Goal: Information Seeking & Learning: Learn about a topic

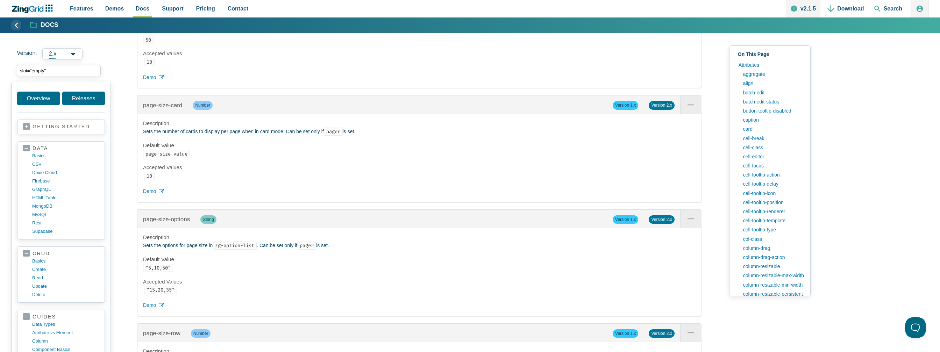
click at [73, 68] on input "slot="empty"" at bounding box center [59, 70] width 84 height 11
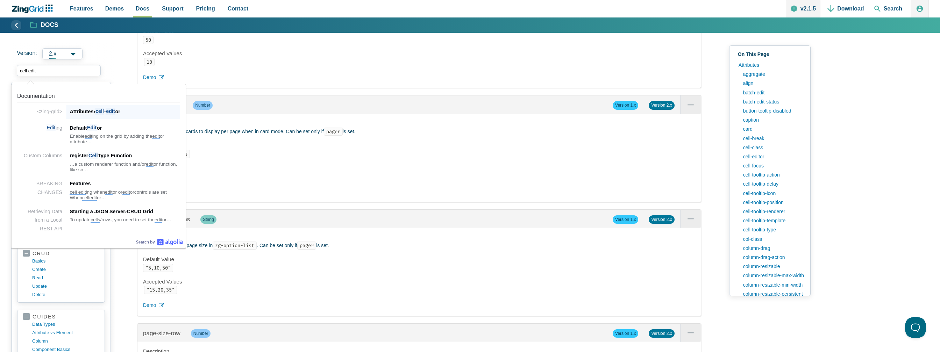
click at [107, 117] on div "<zing-grid> Attributes › cell - edit or" at bounding box center [123, 112] width 114 height 14
type input "cell edit"
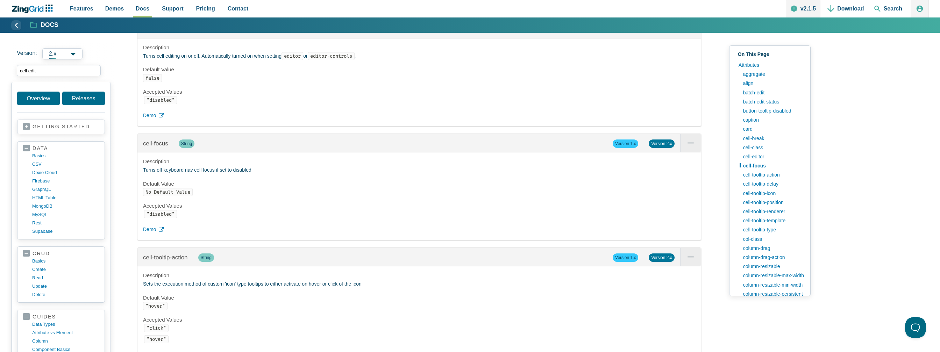
scroll to position [1898, 0]
click at [155, 121] on span "Demo" at bounding box center [149, 116] width 13 height 8
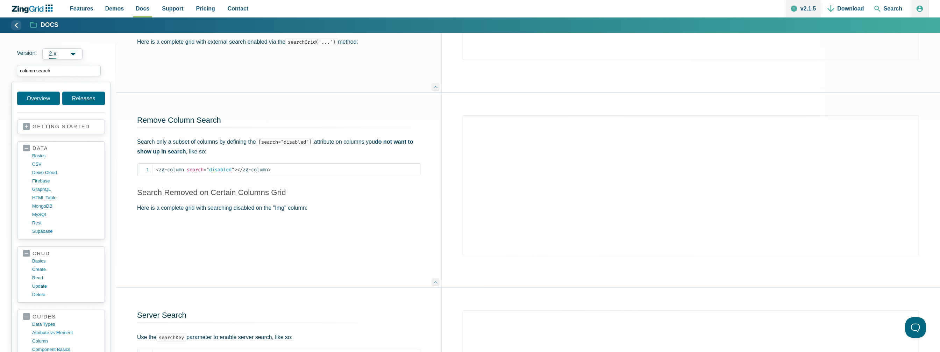
click at [54, 71] on input "column search" at bounding box center [59, 70] width 84 height 11
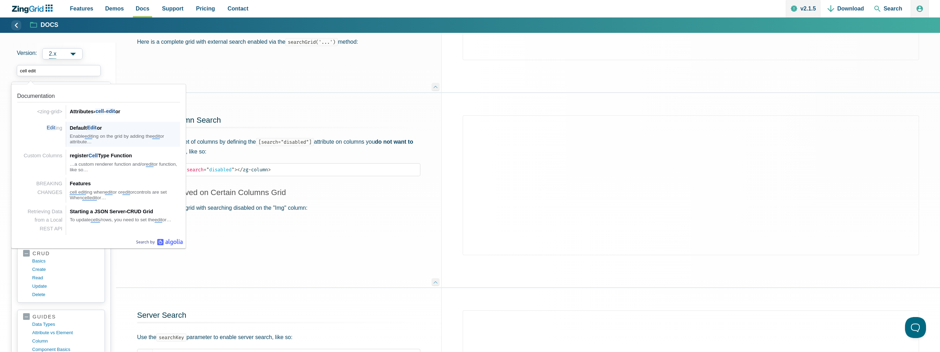
click at [95, 126] on span "Edit" at bounding box center [92, 128] width 10 height 7
type input "cell edit"
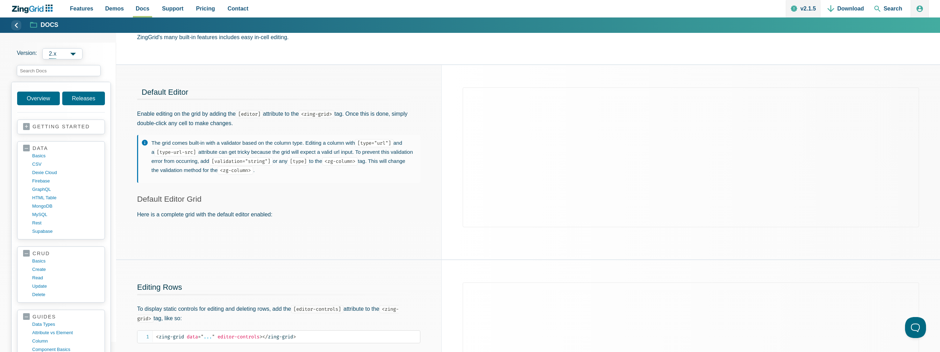
scroll to position [40, 0]
